Goal: Transaction & Acquisition: Book appointment/travel/reservation

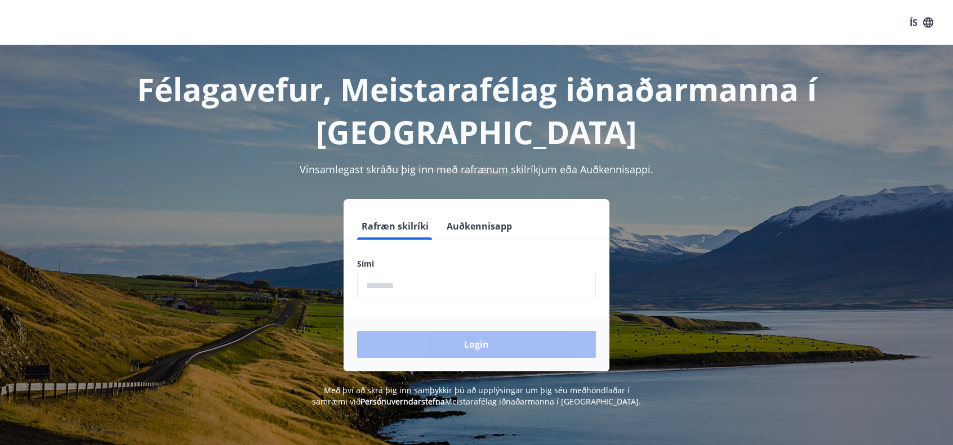
click at [440, 288] on input "phone" at bounding box center [476, 286] width 239 height 28
type input "********"
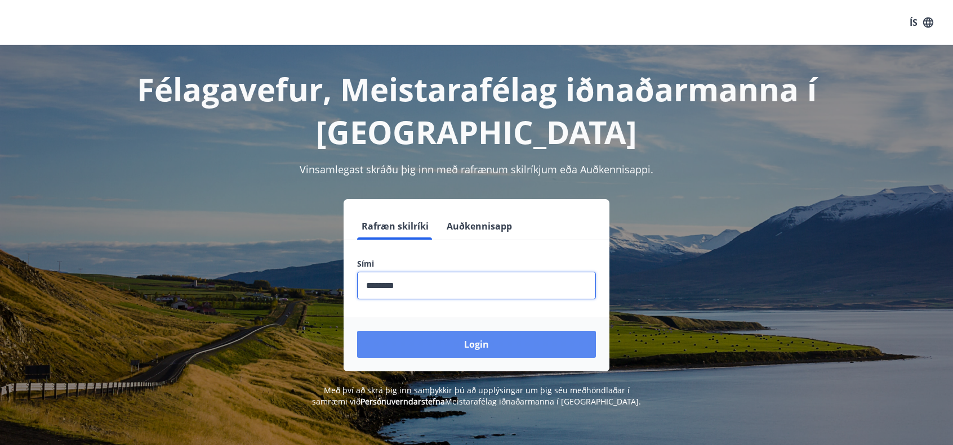
click at [458, 347] on button "Login" at bounding box center [476, 344] width 239 height 27
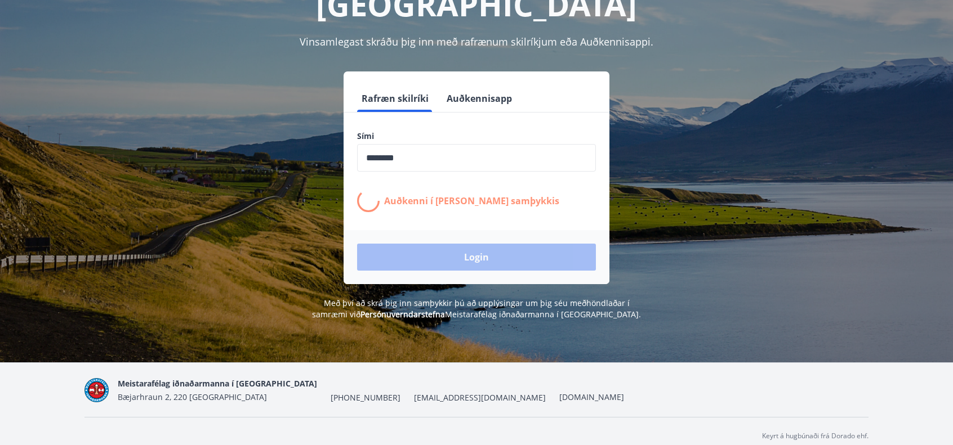
scroll to position [138, 0]
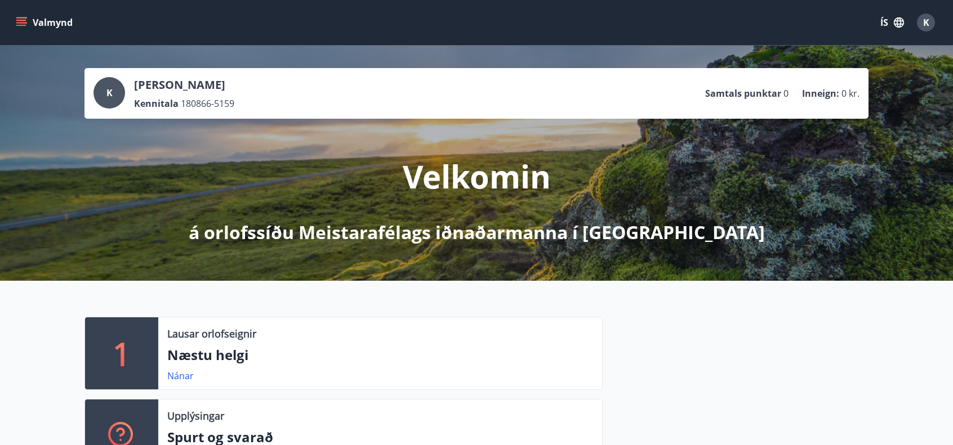
click at [52, 19] on button "Valmynd" at bounding box center [46, 22] width 64 height 20
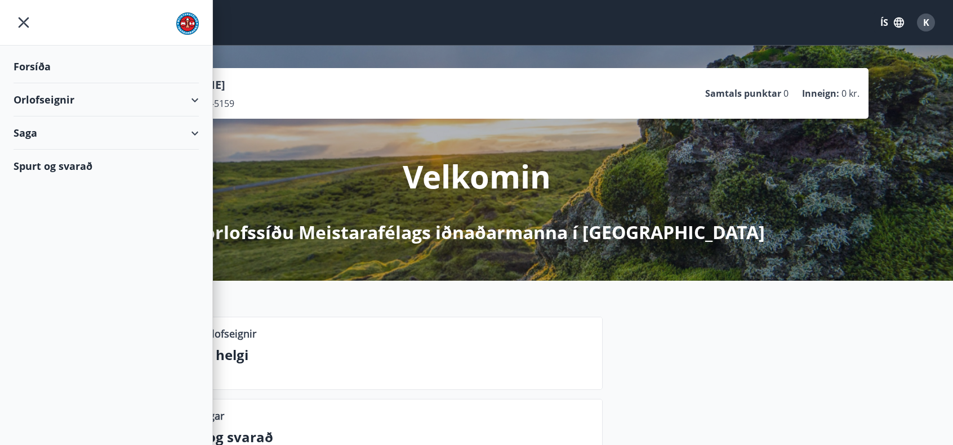
click at [38, 97] on div "Orlofseignir" at bounding box center [106, 99] width 185 height 33
click at [54, 148] on div "Bókunardagatal" at bounding box center [106, 152] width 167 height 24
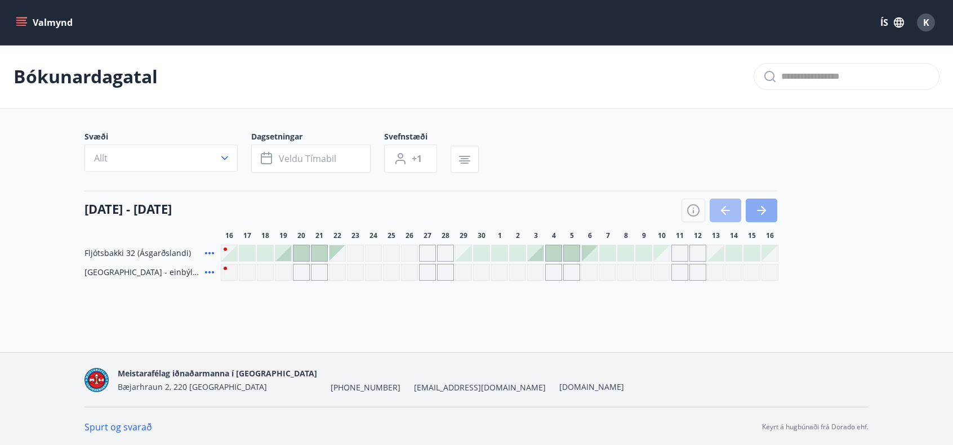
click at [768, 214] on icon "button" at bounding box center [762, 211] width 14 height 14
click at [766, 215] on icon "button" at bounding box center [762, 211] width 14 height 14
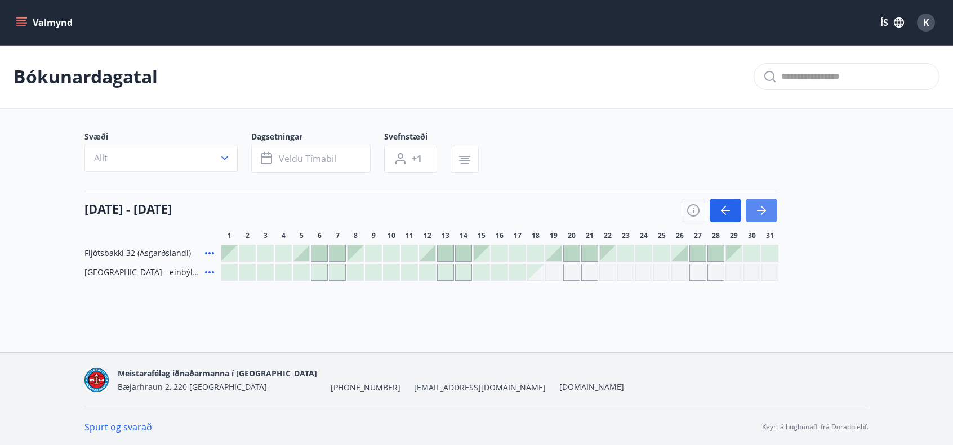
click at [765, 215] on icon "button" at bounding box center [762, 211] width 14 height 14
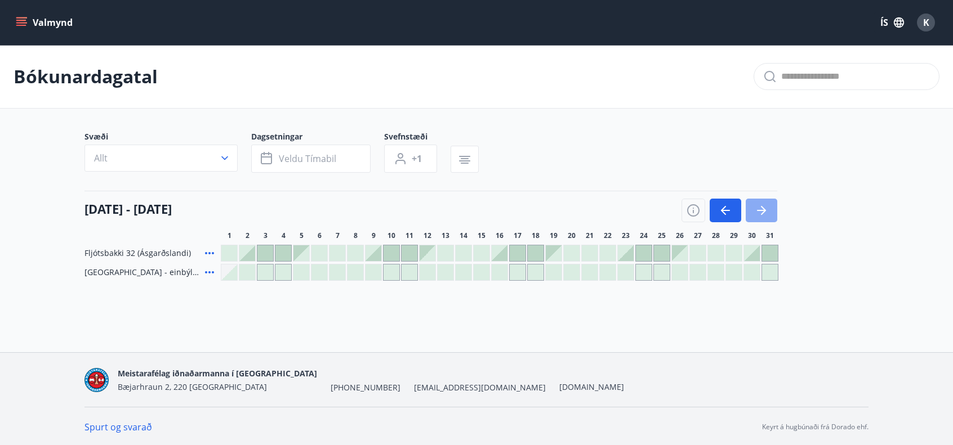
click at [765, 215] on icon "button" at bounding box center [762, 211] width 14 height 14
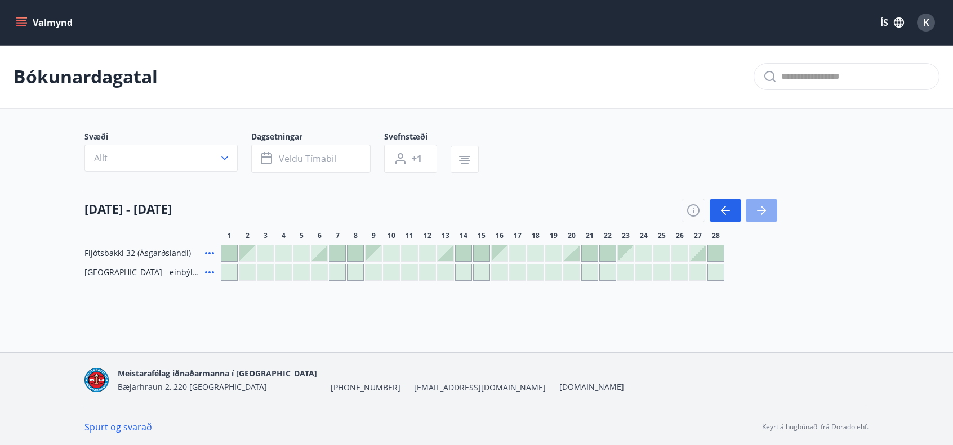
click at [765, 215] on icon "button" at bounding box center [762, 211] width 14 height 14
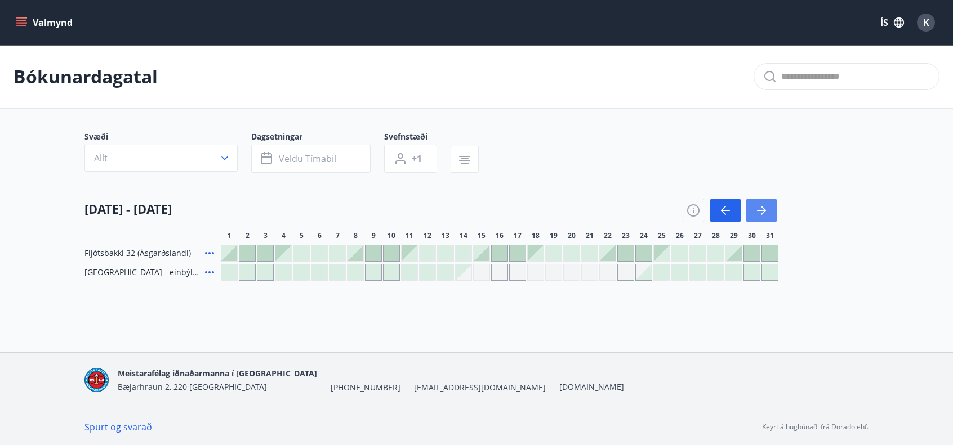
click at [765, 215] on icon "button" at bounding box center [762, 211] width 14 height 14
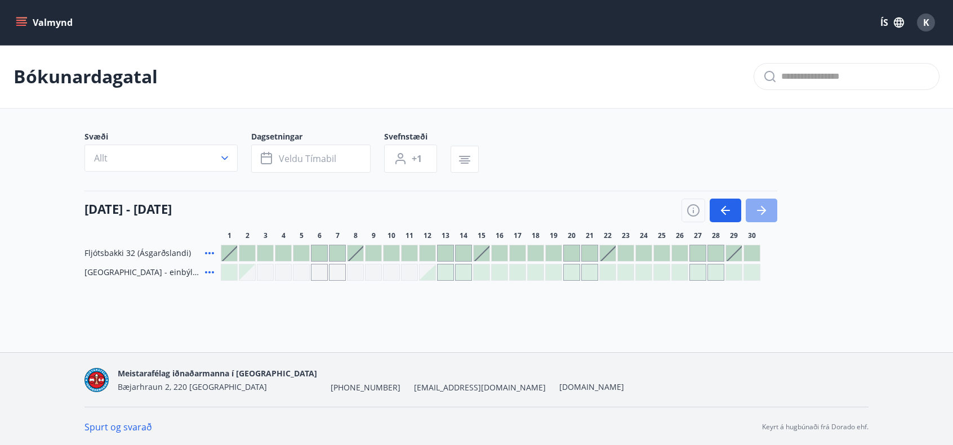
click at [764, 214] on icon "button" at bounding box center [762, 211] width 14 height 14
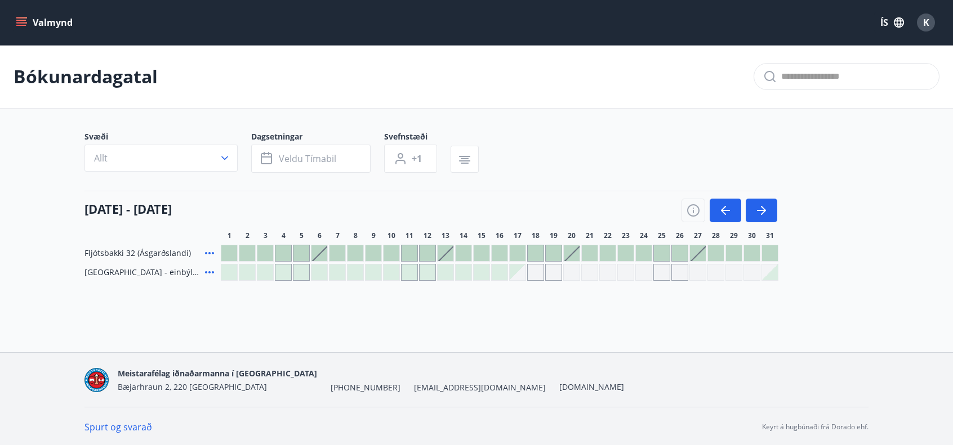
click at [576, 274] on div "Gráir dagar eru ekki bókanlegir" at bounding box center [571, 272] width 17 height 17
click at [720, 214] on icon "button" at bounding box center [726, 211] width 14 height 14
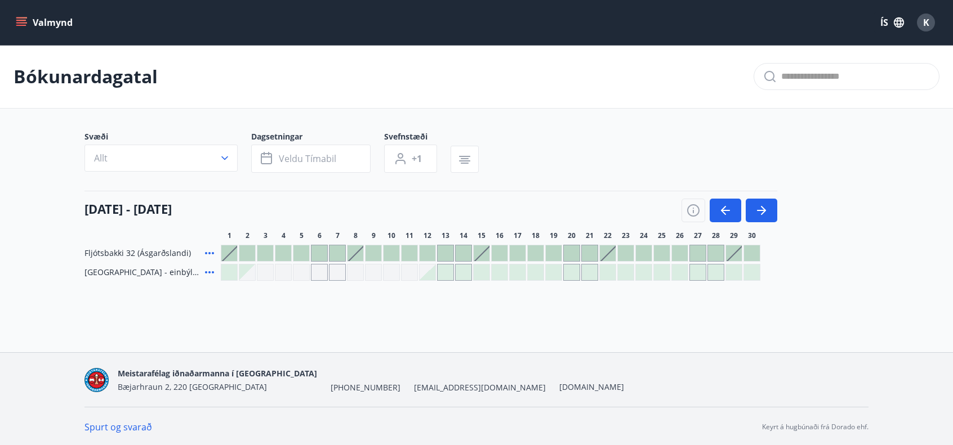
click at [571, 274] on div at bounding box center [572, 273] width 16 height 16
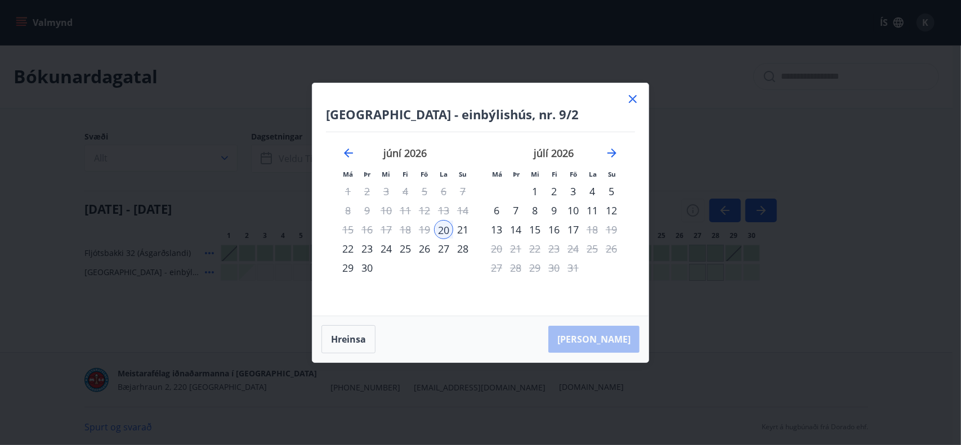
click at [442, 251] on div "27" at bounding box center [443, 248] width 19 height 19
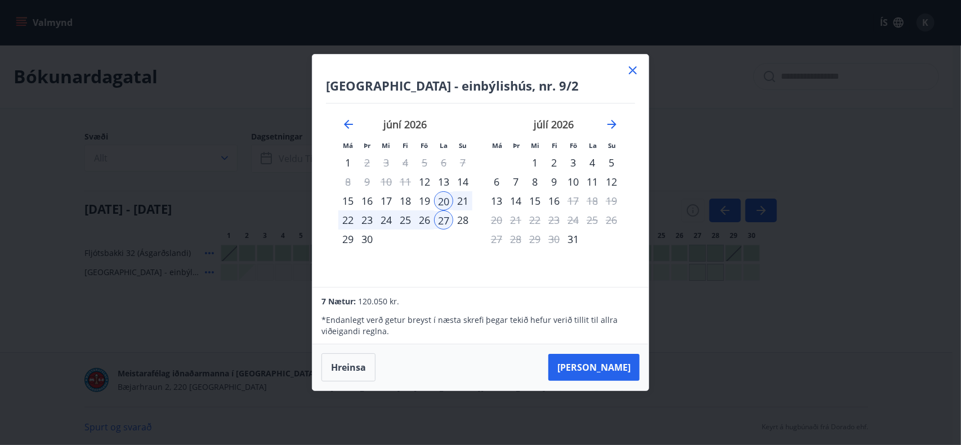
click at [426, 221] on div "26" at bounding box center [424, 220] width 19 height 19
click at [442, 204] on div "20" at bounding box center [443, 200] width 19 height 19
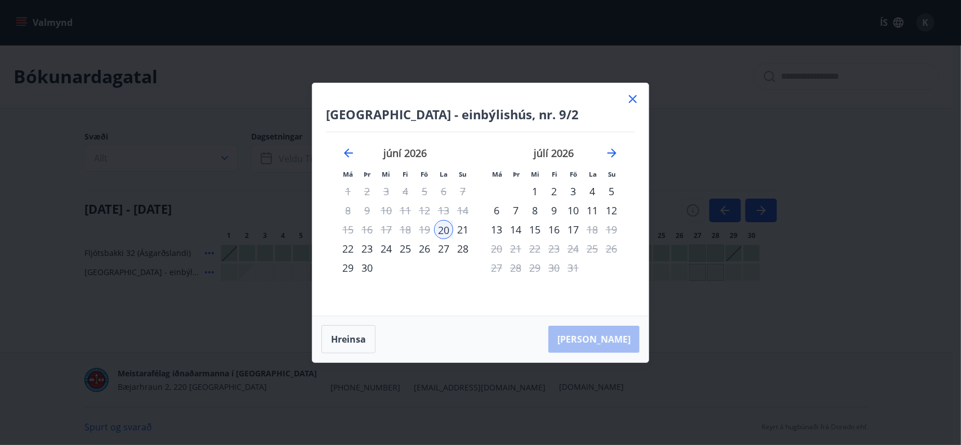
click at [426, 245] on div "26" at bounding box center [424, 248] width 19 height 19
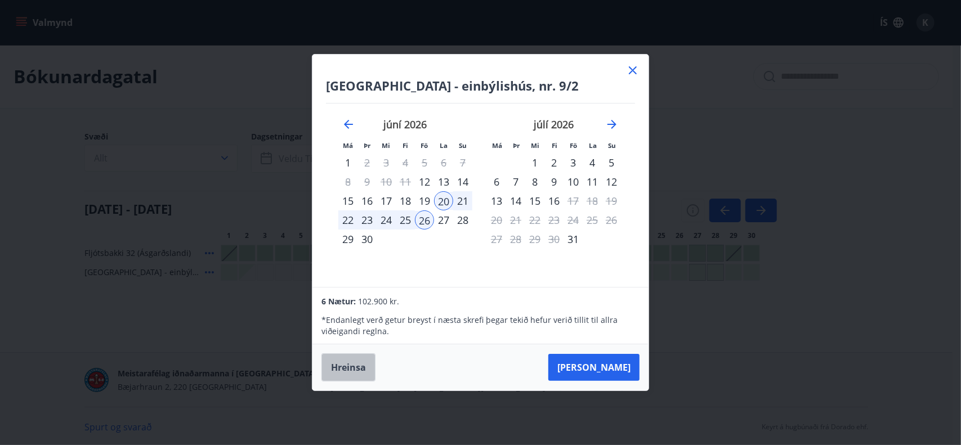
click at [355, 359] on button "Hreinsa" at bounding box center [349, 368] width 54 height 28
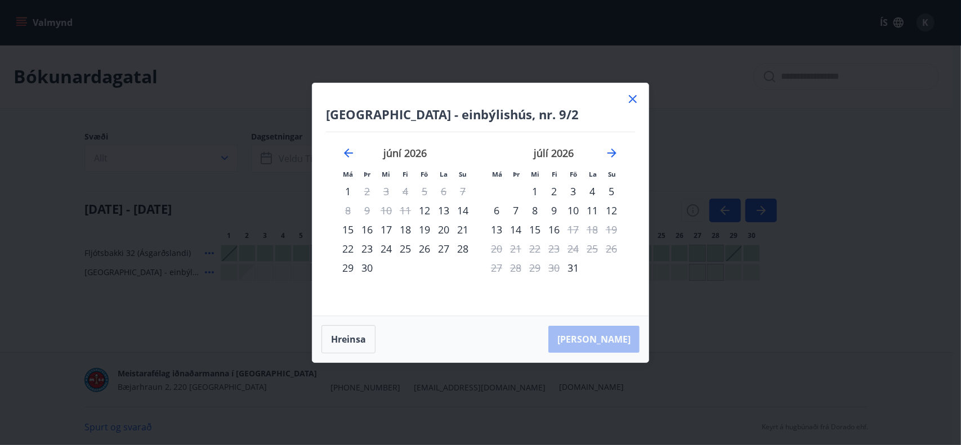
click at [633, 100] on icon at bounding box center [633, 99] width 2 height 2
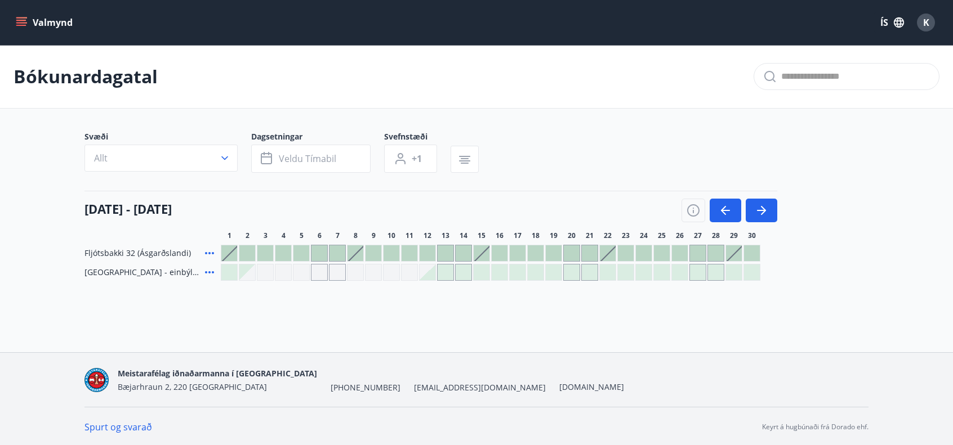
click at [502, 274] on div at bounding box center [500, 273] width 16 height 16
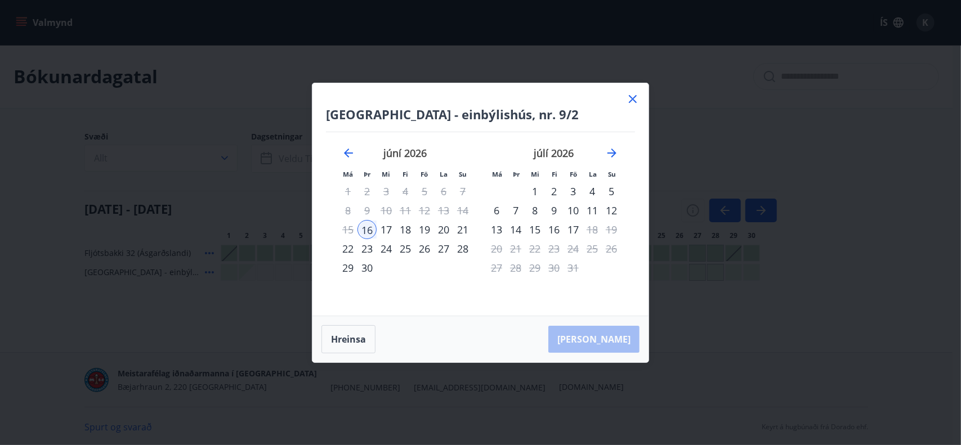
click at [442, 231] on div "20" at bounding box center [443, 229] width 19 height 19
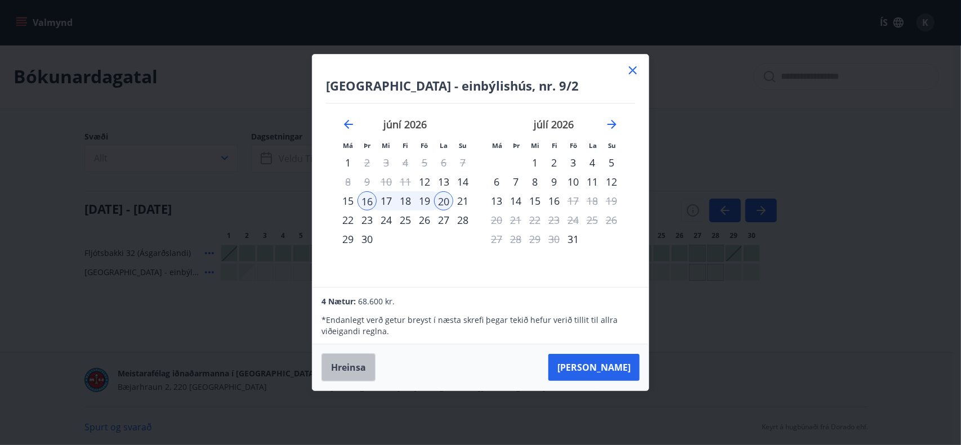
click at [363, 368] on button "Hreinsa" at bounding box center [349, 368] width 54 height 28
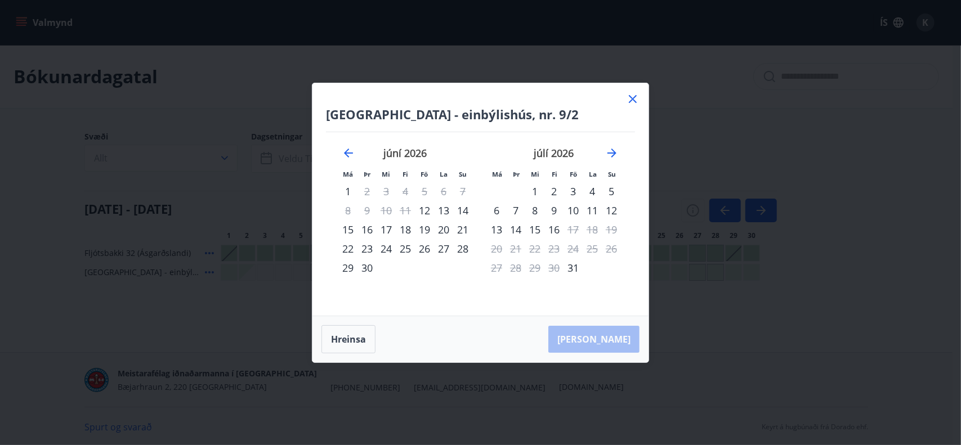
click at [371, 229] on div "16" at bounding box center [367, 229] width 19 height 19
click at [445, 249] on div "27" at bounding box center [443, 248] width 19 height 19
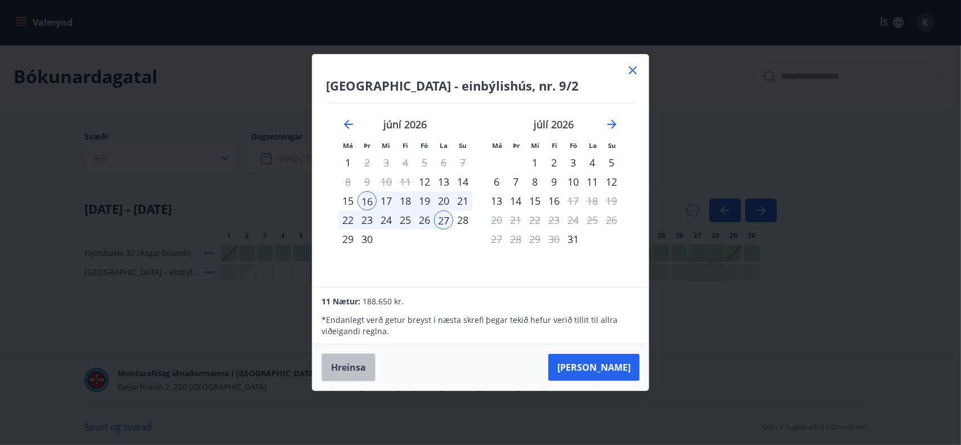
click at [342, 366] on button "Hreinsa" at bounding box center [349, 368] width 54 height 28
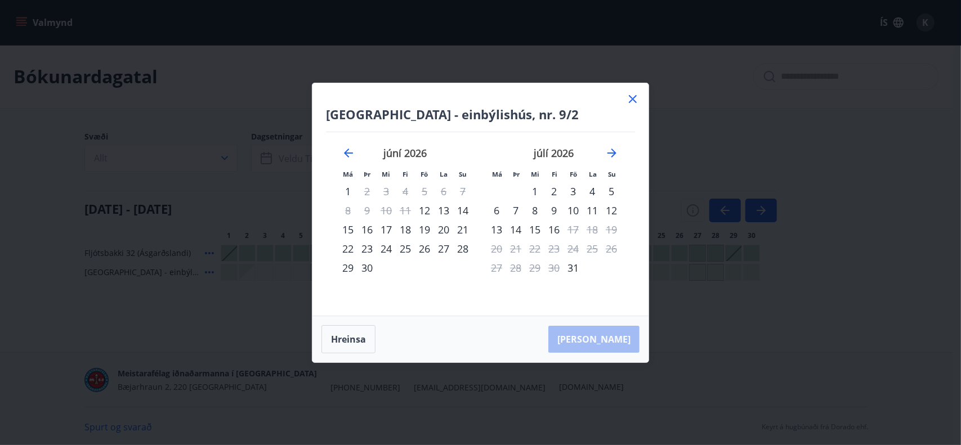
click at [632, 100] on icon at bounding box center [633, 99] width 14 height 14
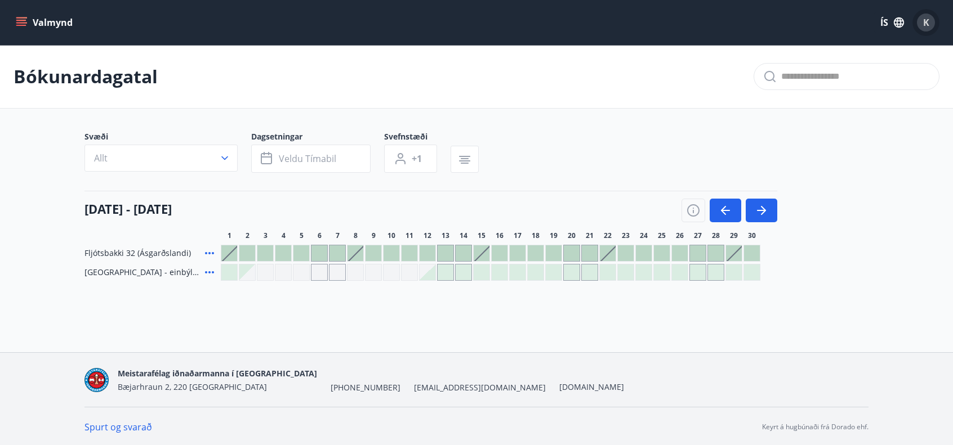
click at [924, 26] on span "K" at bounding box center [926, 22] width 6 height 12
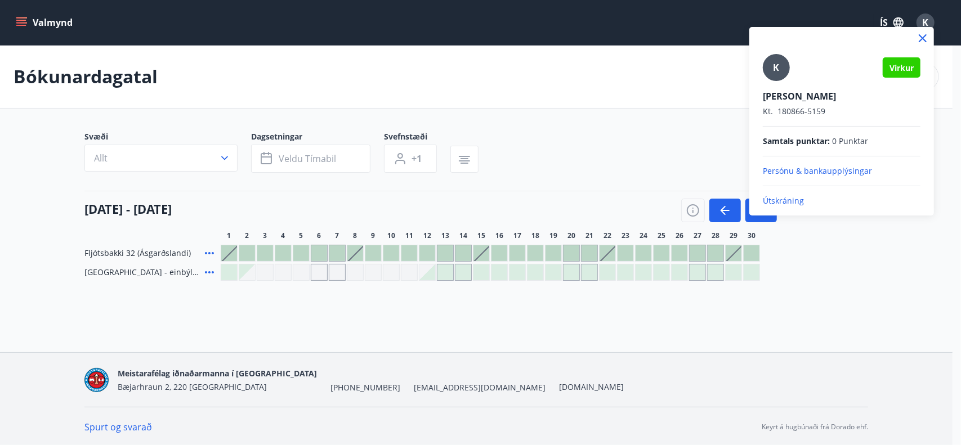
click at [782, 201] on p "Útskráning" at bounding box center [842, 200] width 158 height 11
